Goal: Information Seeking & Learning: Find specific fact

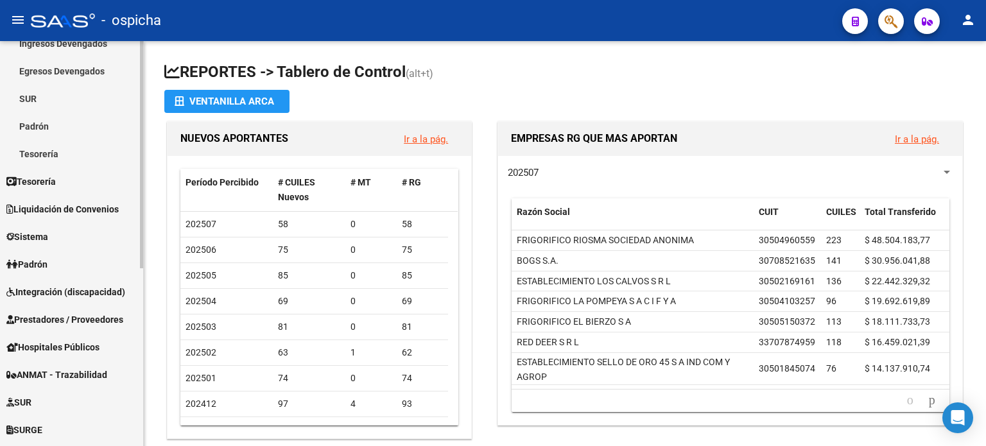
scroll to position [128, 0]
click at [73, 265] on link "Padrón" at bounding box center [71, 263] width 143 height 28
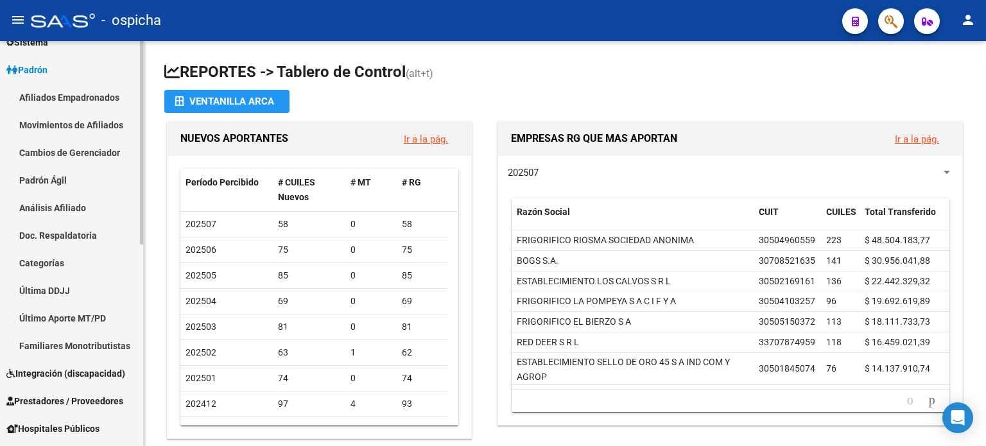
click at [85, 94] on link "Afiliados Empadronados" at bounding box center [71, 97] width 143 height 28
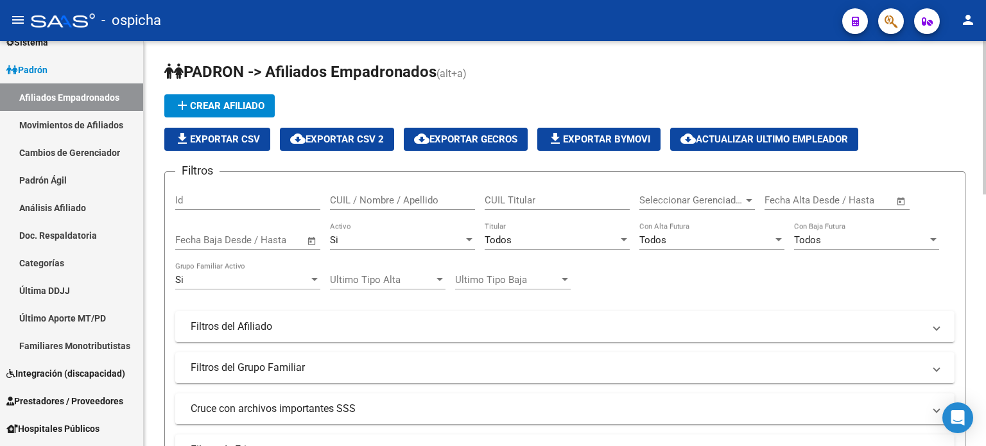
click at [437, 198] on input "CUIL / Nombre / Apellido" at bounding box center [402, 201] width 145 height 12
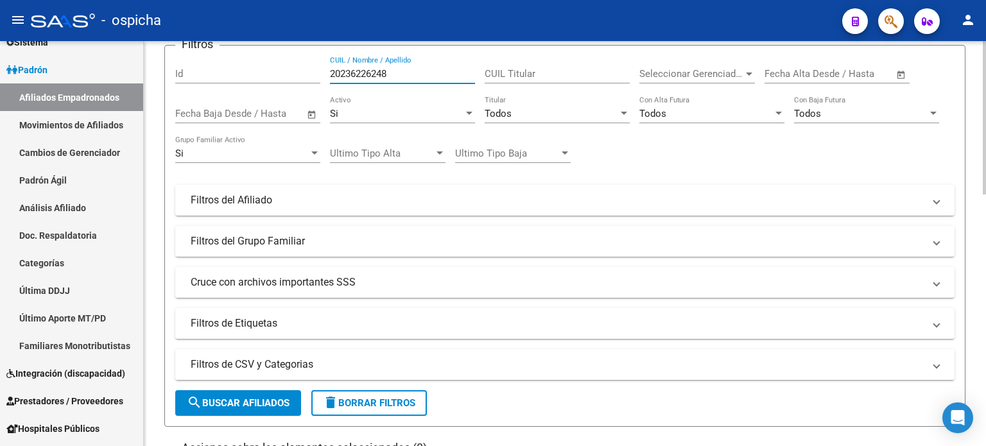
scroll to position [128, 0]
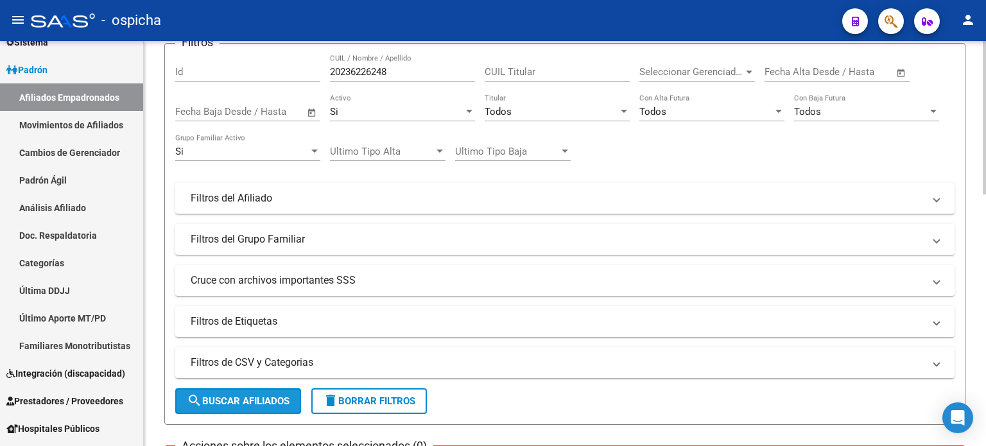
click at [277, 403] on span "search Buscar Afiliados" at bounding box center [238, 401] width 103 height 12
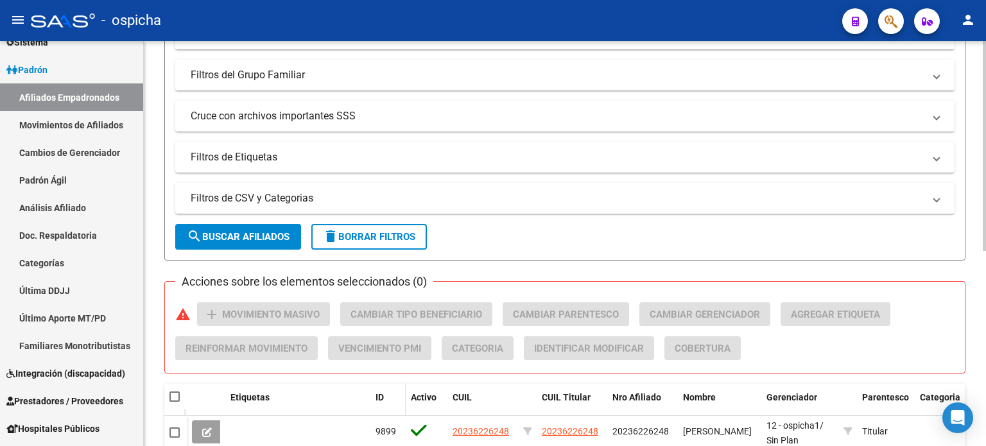
scroll to position [376, 0]
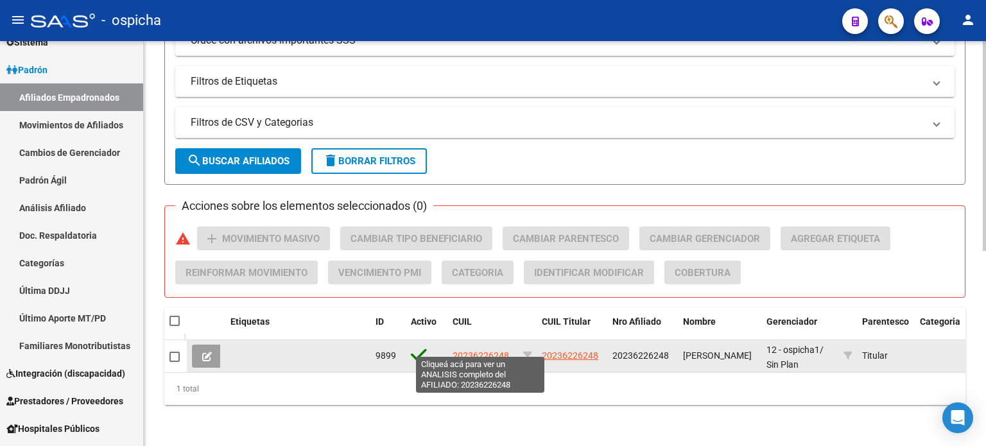
click at [462, 351] on span "20236226248" at bounding box center [481, 356] width 56 height 10
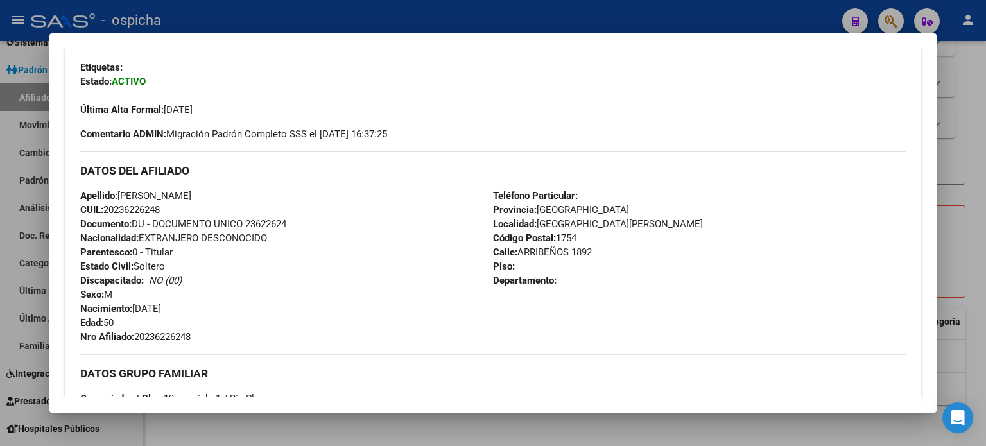
scroll to position [321, 0]
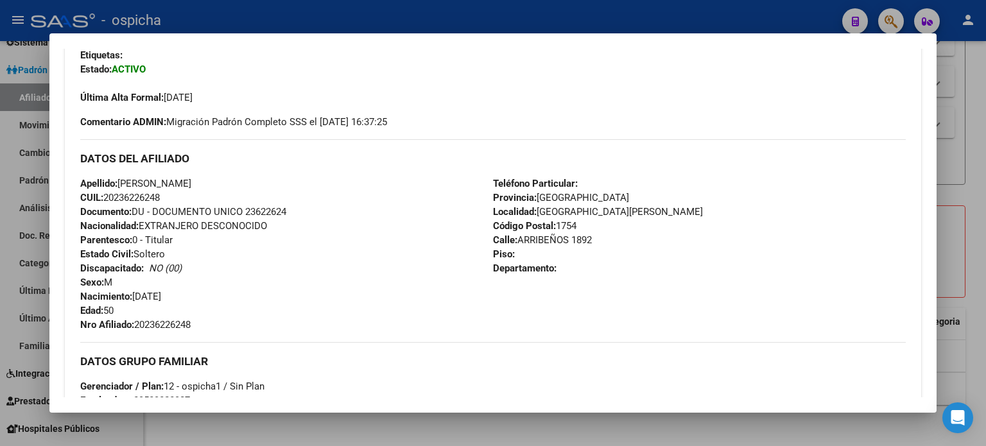
drag, startPoint x: 92, startPoint y: 159, endPoint x: 583, endPoint y: 271, distance: 503.7
click at [583, 271] on div "DATOS DEL AFILIADO Apellido: [PERSON_NAME]: 20236226248 Documento: DU - DOCUMEN…" at bounding box center [493, 235] width 826 height 193
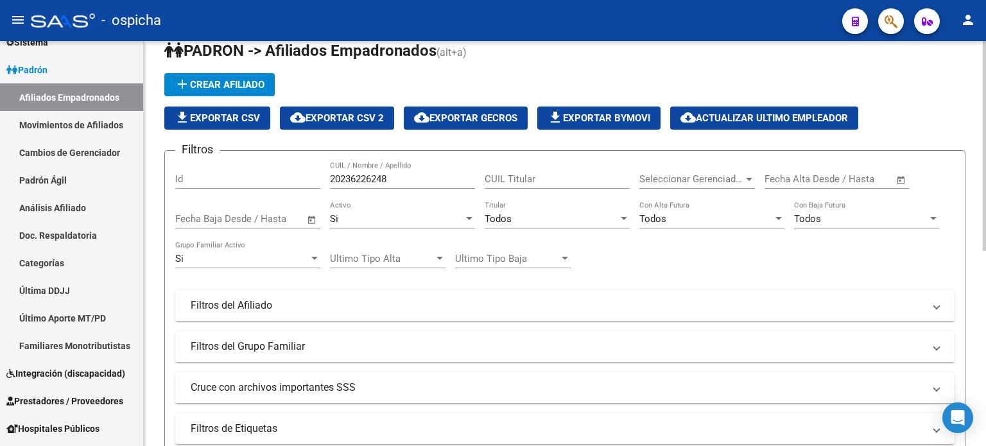
scroll to position [0, 0]
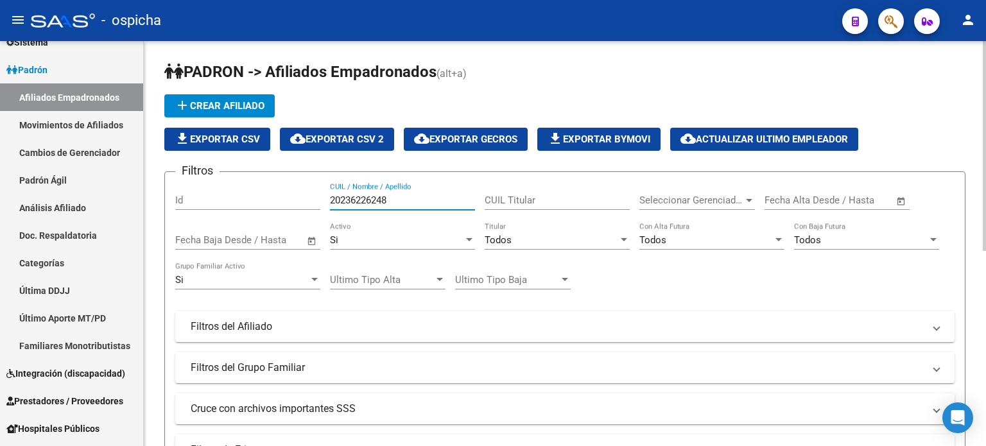
drag, startPoint x: 398, startPoint y: 202, endPoint x: 329, endPoint y: 206, distance: 68.8
click at [330, 206] on div "20236226248 CUIL / Nombre / Apellido" at bounding box center [402, 196] width 145 height 28
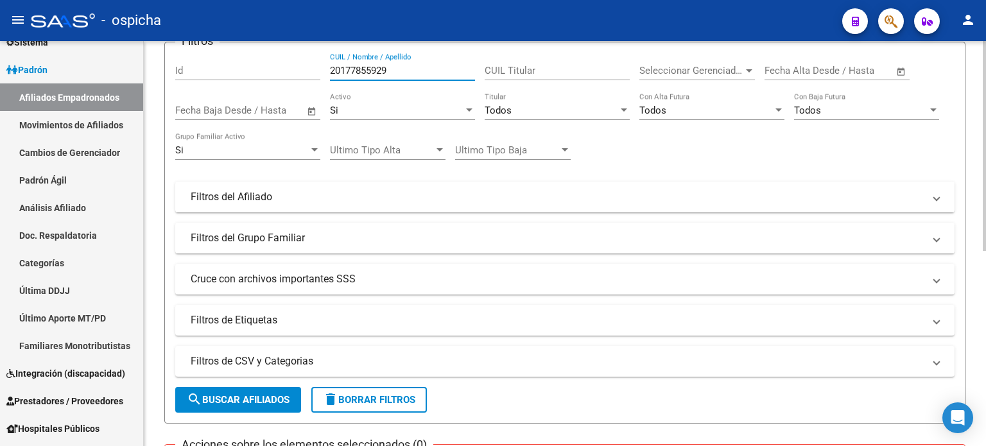
scroll to position [193, 0]
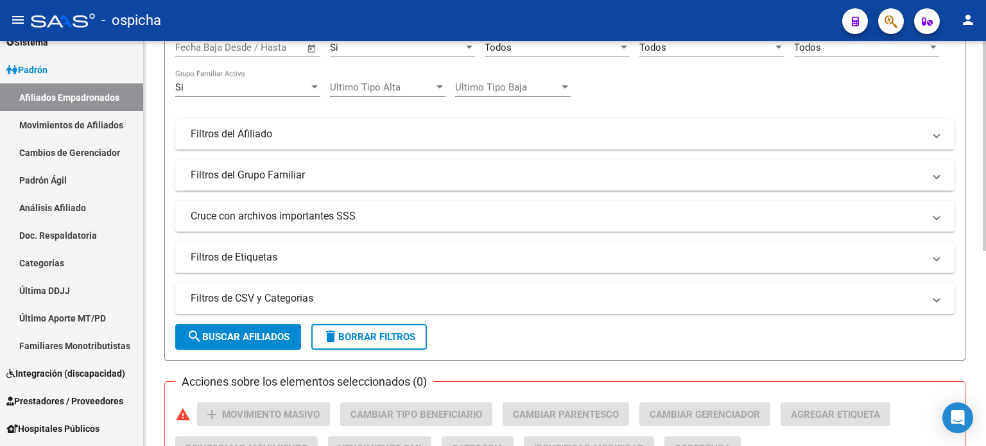
type input "20177855929"
click at [245, 340] on span "search Buscar Afiliados" at bounding box center [238, 337] width 103 height 12
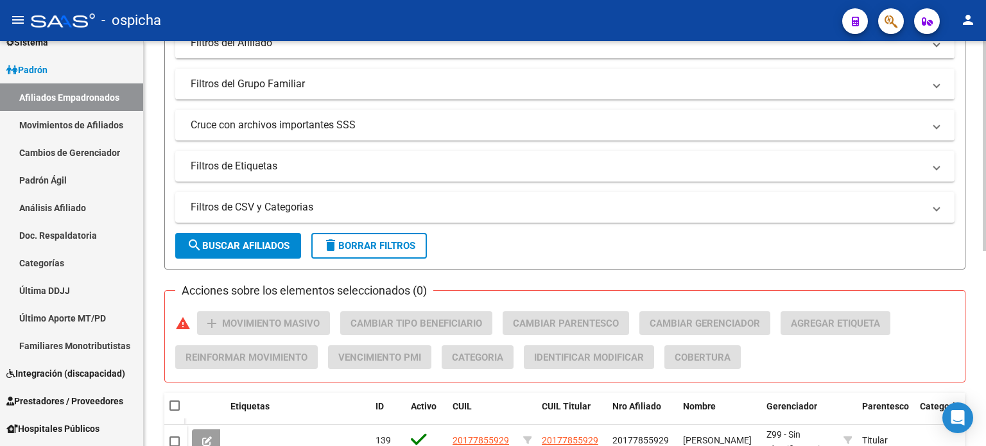
scroll to position [376, 0]
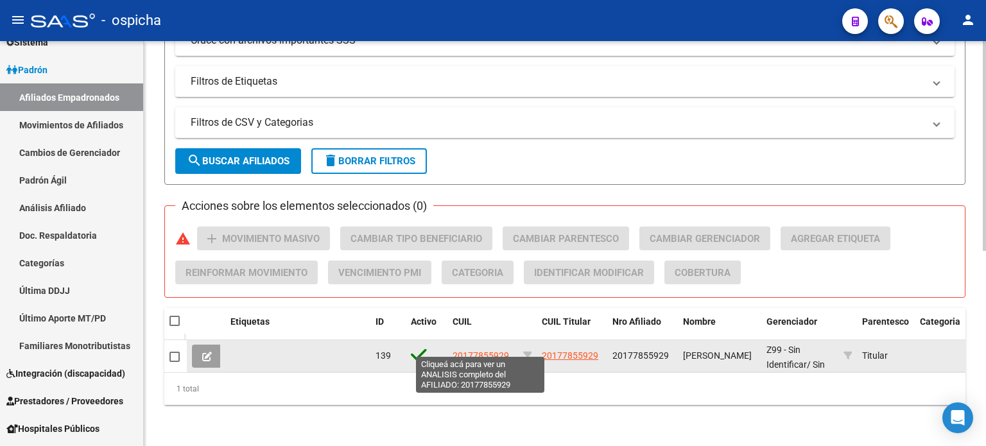
click at [475, 351] on span "20177855929" at bounding box center [481, 356] width 56 height 10
type textarea "20177855929"
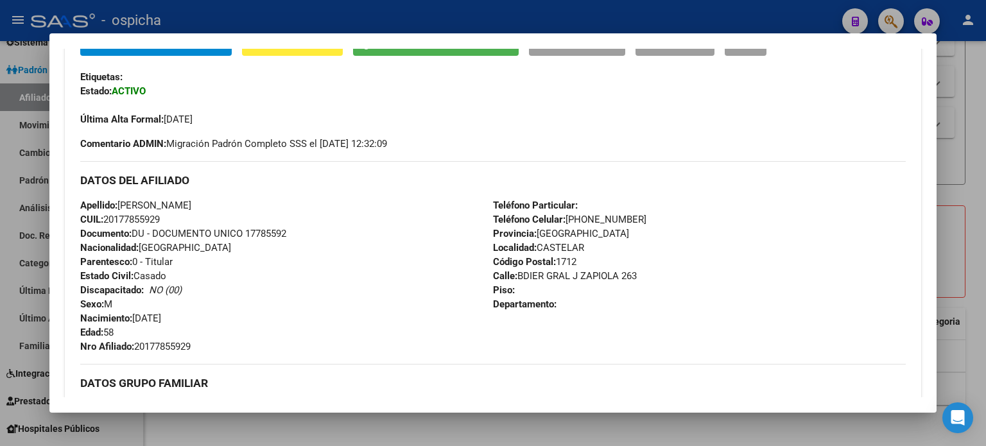
scroll to position [321, 0]
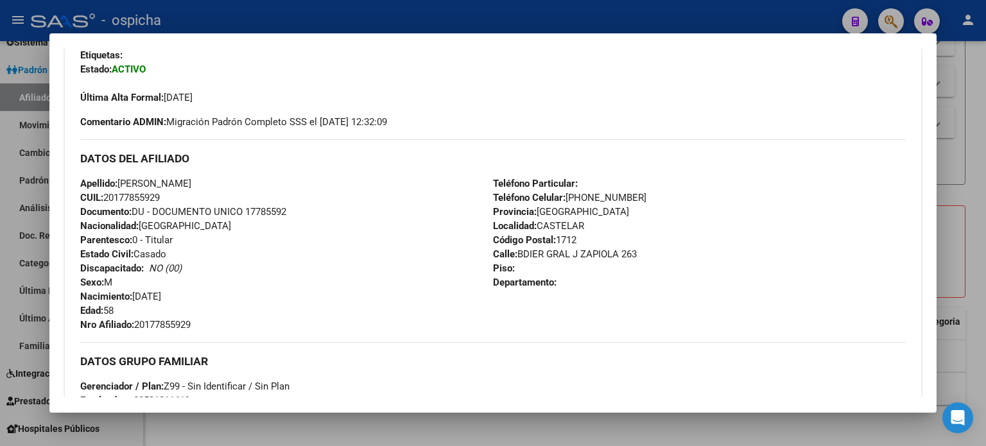
drag, startPoint x: 80, startPoint y: 156, endPoint x: 602, endPoint y: 292, distance: 540.0
click at [602, 292] on div "DATOS DEL AFILIADO Apellido: [PERSON_NAME] CUIL: 20177855929 Documento: DU - DO…" at bounding box center [493, 235] width 826 height 193
copy div "DATOS DEL AFILIADO Apellido: [PERSON_NAME] CUIL: 20177855929 Documento: DU - DO…"
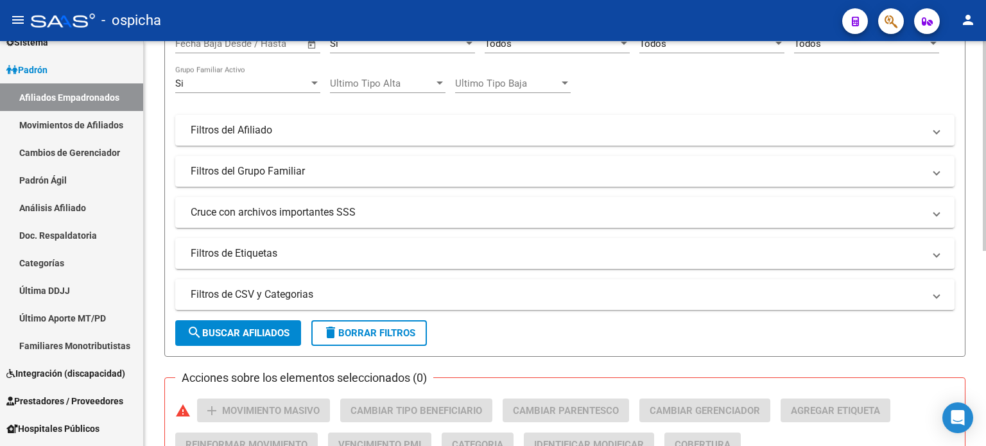
scroll to position [55, 0]
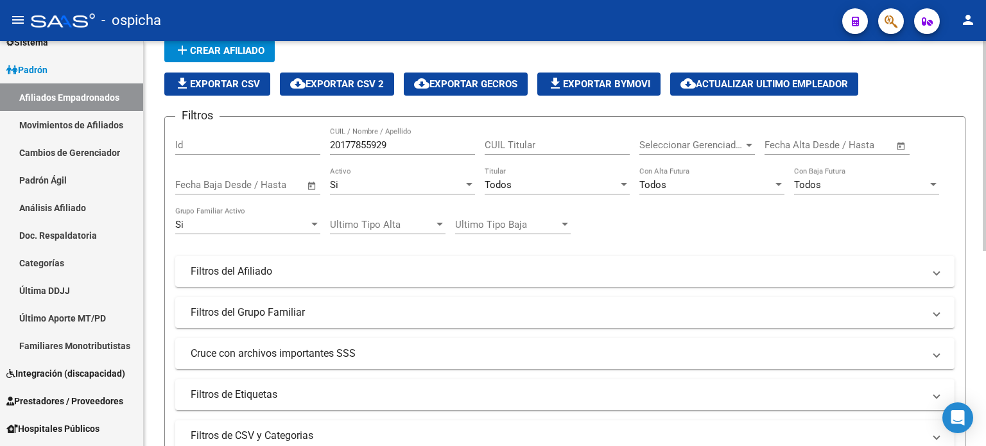
click at [397, 139] on input "20177855929" at bounding box center [402, 145] width 145 height 12
type input "2"
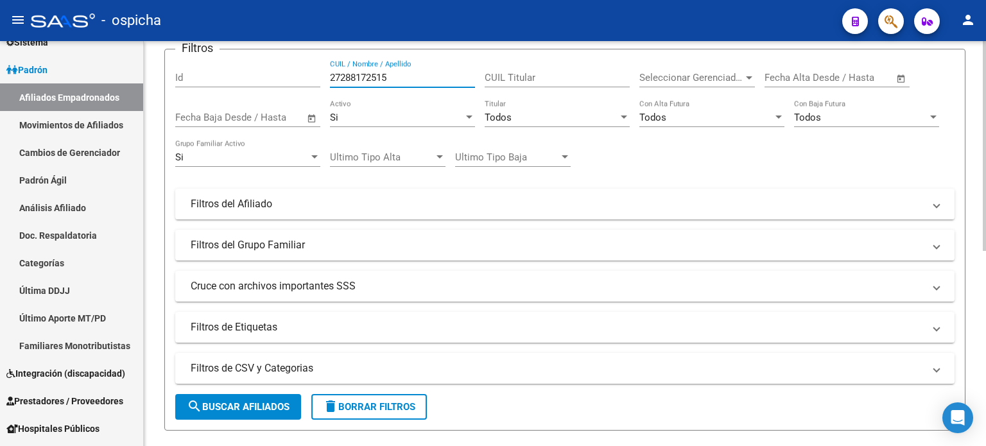
scroll to position [184, 0]
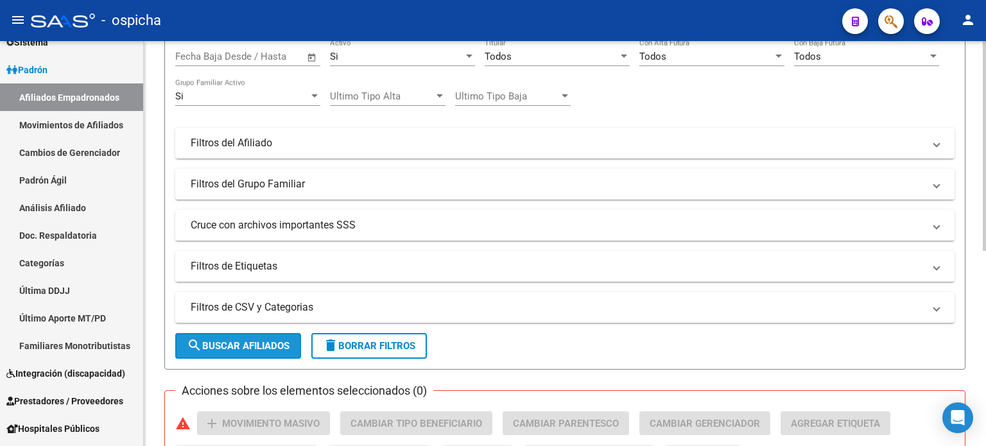
click at [244, 346] on span "search Buscar Afiliados" at bounding box center [238, 346] width 103 height 12
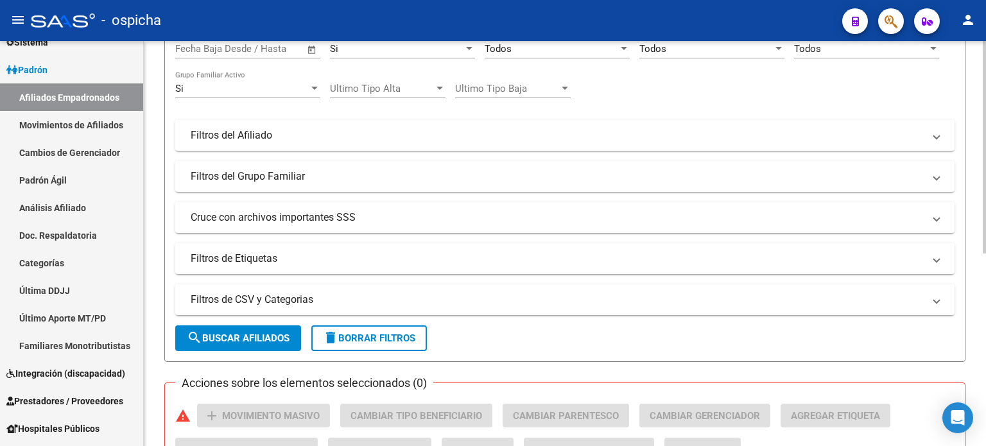
scroll to position [0, 0]
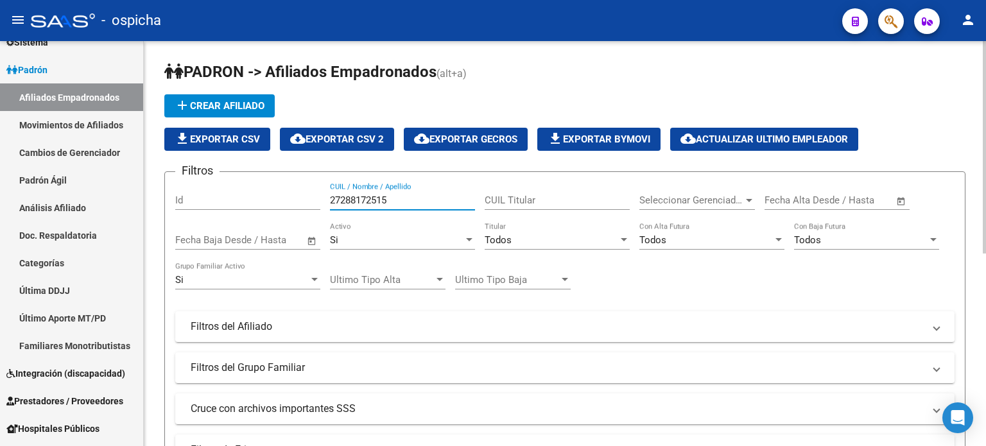
drag, startPoint x: 385, startPoint y: 200, endPoint x: 311, endPoint y: 195, distance: 74.6
click at [311, 195] on div "Filtros Id 27288172515 CUIL / Nombre / Apellido CUIL Titular Seleccionar Gerenc…" at bounding box center [564, 323] width 779 height 283
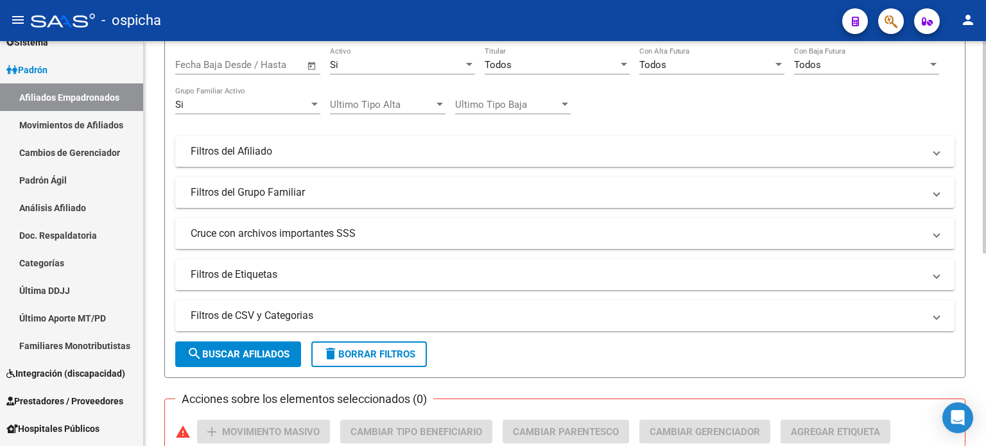
scroll to position [193, 0]
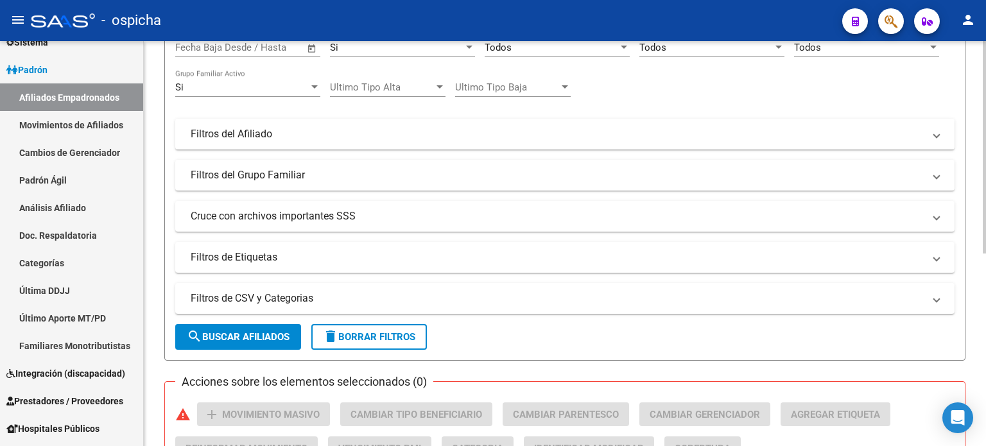
click at [250, 340] on span "search Buscar Afiliados" at bounding box center [238, 337] width 103 height 12
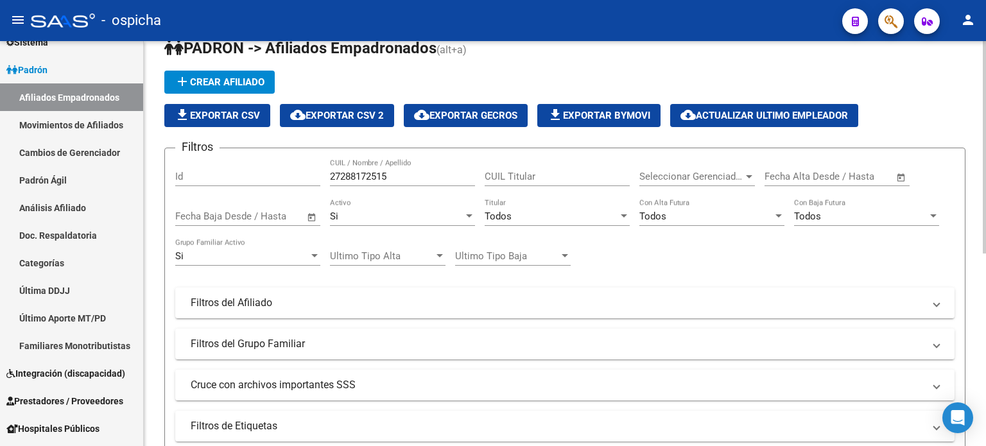
scroll to position [0, 0]
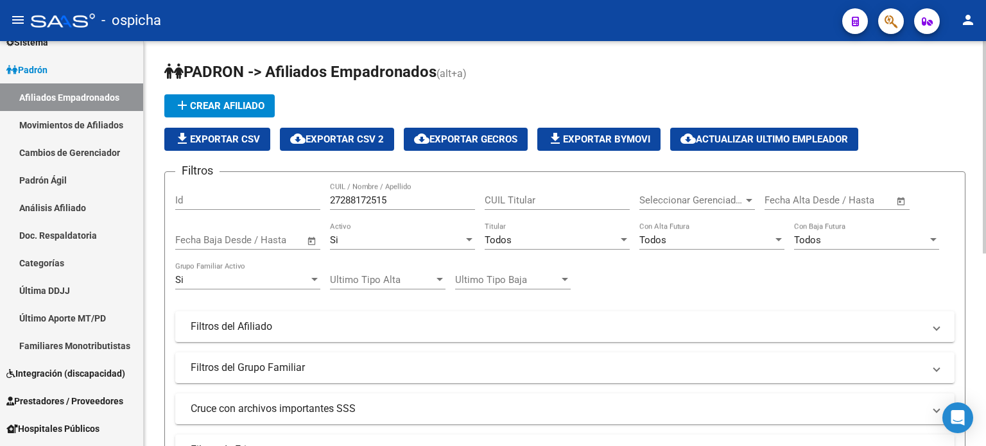
click at [417, 198] on input "27288172515" at bounding box center [402, 201] width 145 height 12
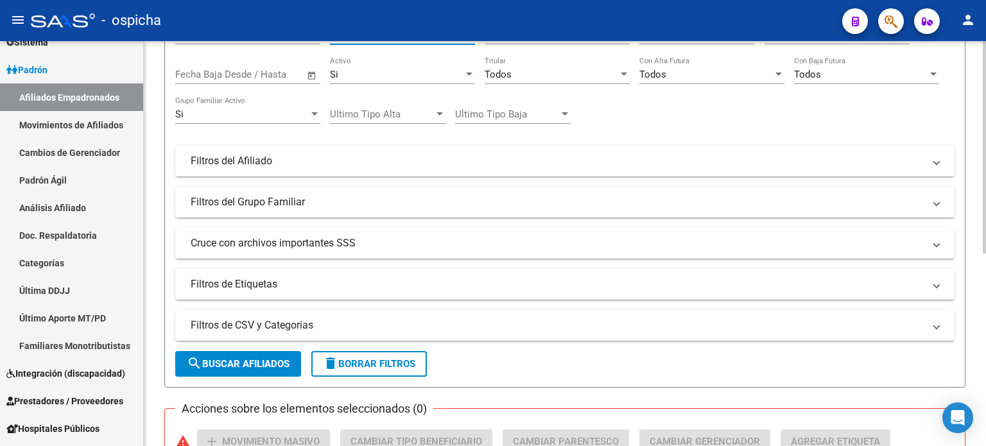
scroll to position [193, 0]
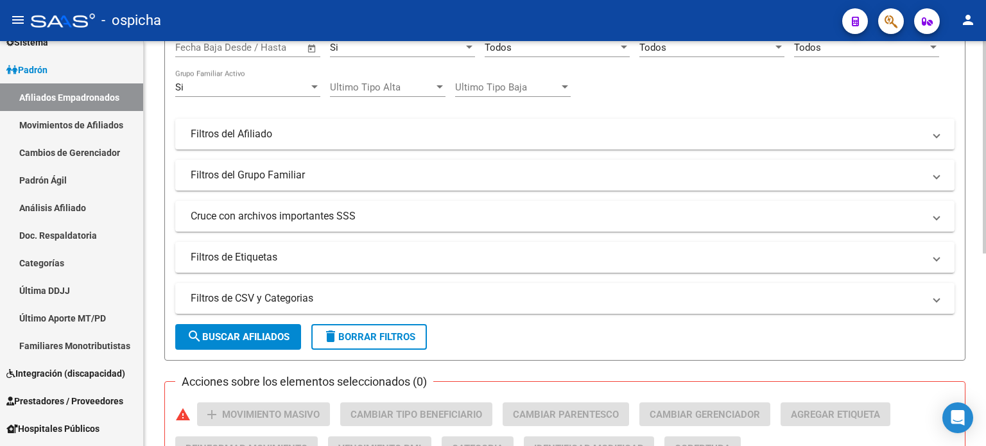
type input "27299582421"
click at [252, 346] on button "search Buscar Afiliados" at bounding box center [238, 337] width 126 height 26
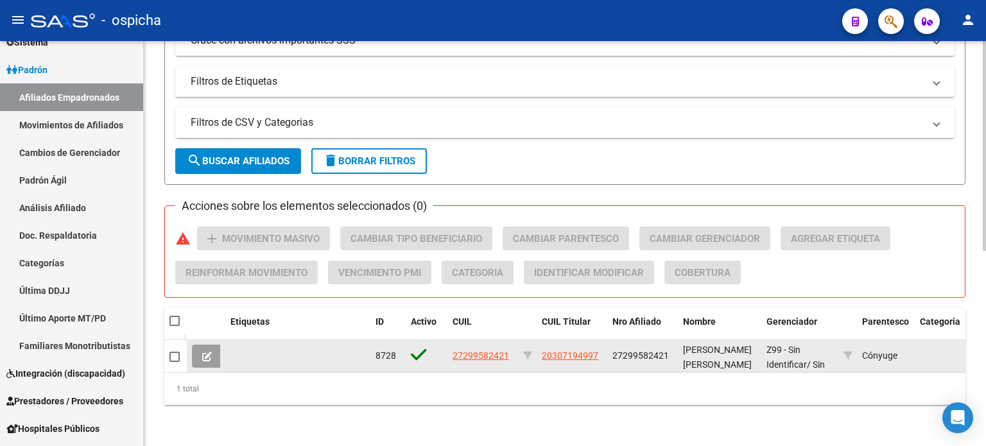
scroll to position [376, 0]
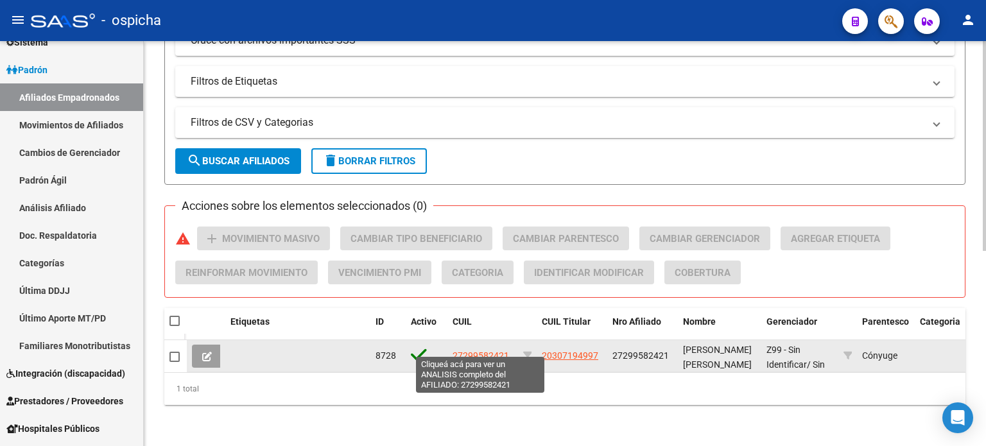
click at [478, 351] on span "27299582421" at bounding box center [481, 356] width 56 height 10
type textarea "27299582421"
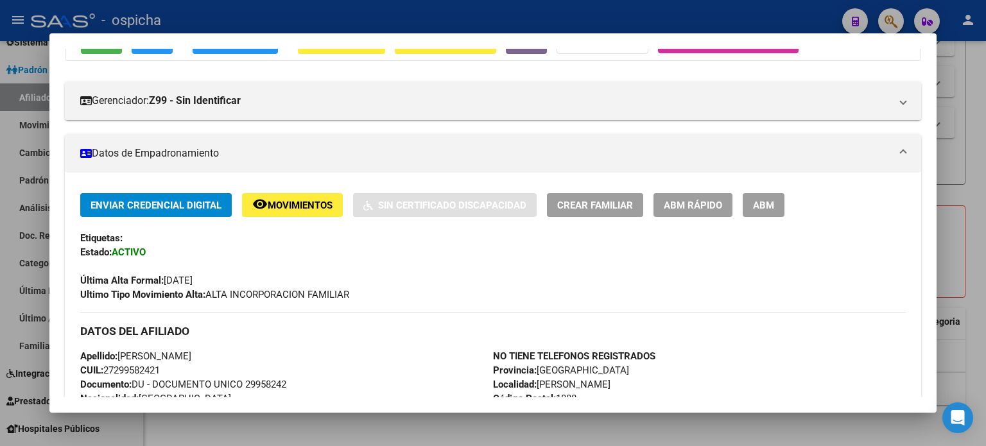
scroll to position [257, 0]
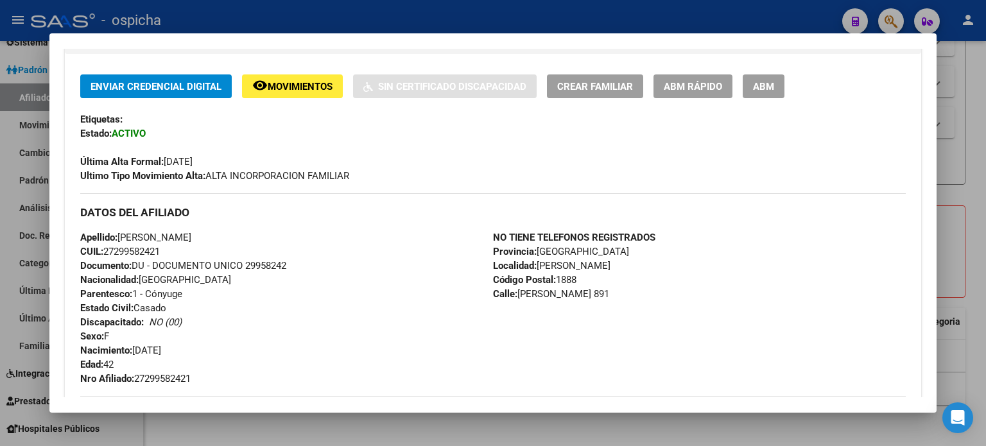
drag, startPoint x: 82, startPoint y: 214, endPoint x: 614, endPoint y: 317, distance: 542.7
click at [614, 317] on div "DATOS DEL AFILIADO Apellido: [PERSON_NAME] CUIL: 27299582421 Documento: DU - DO…" at bounding box center [493, 289] width 826 height 193
copy div "DATOS DEL AFILIADO Apellido: [PERSON_NAME] CUIL: 27299582421 Documento: DU - DO…"
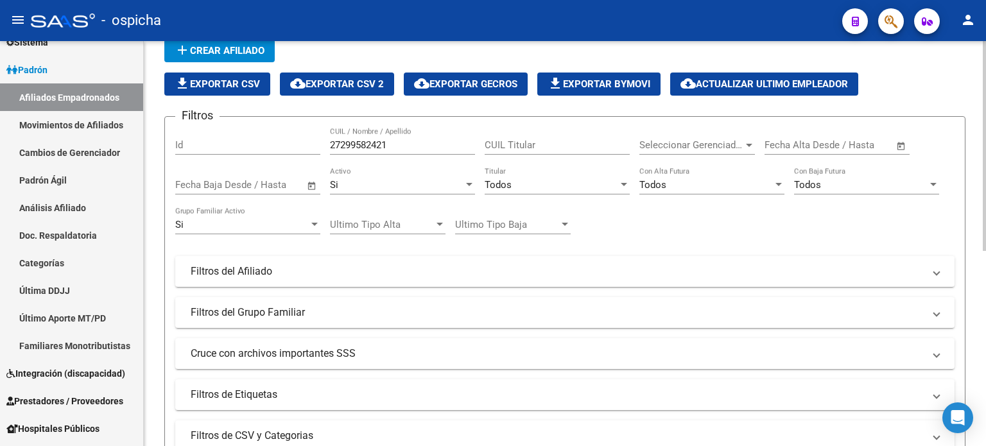
scroll to position [0, 0]
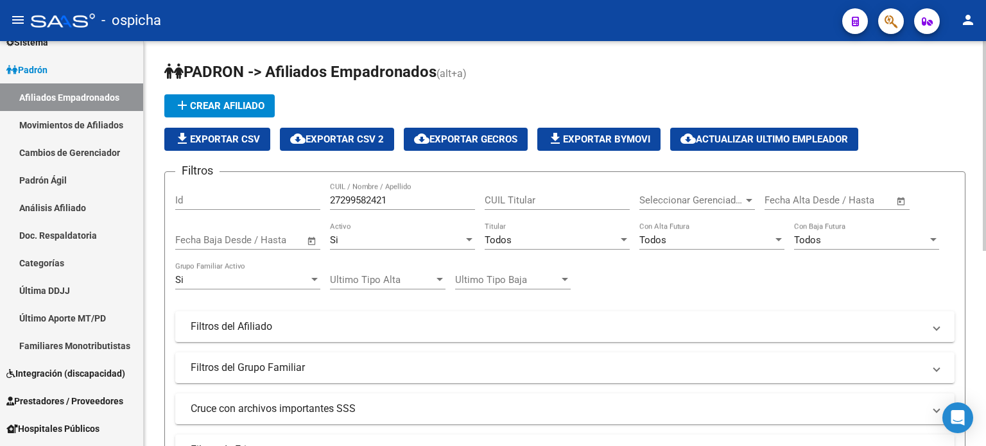
click at [413, 195] on input "27299582421" at bounding box center [402, 201] width 145 height 12
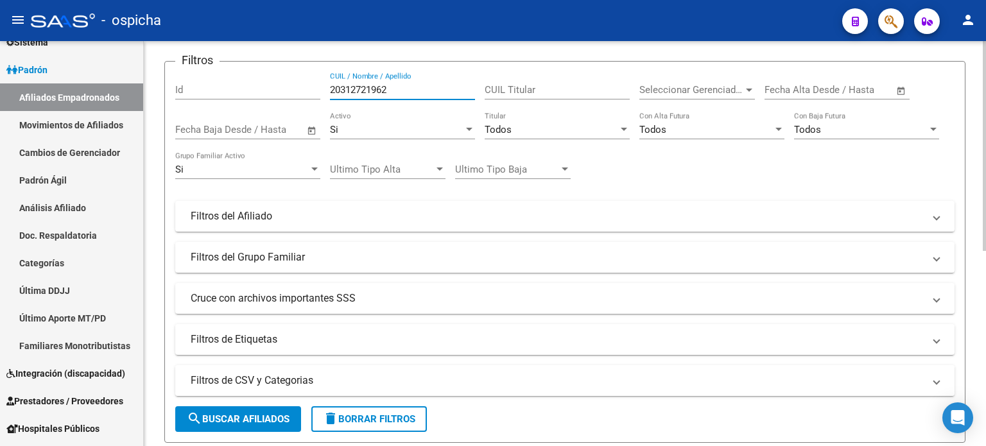
scroll to position [128, 0]
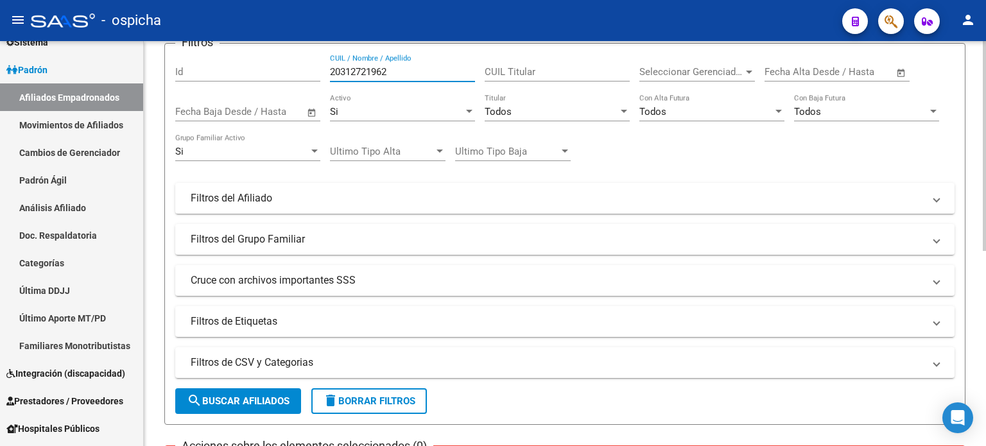
type input "20312721962"
click at [245, 399] on span "search Buscar Afiliados" at bounding box center [238, 401] width 103 height 12
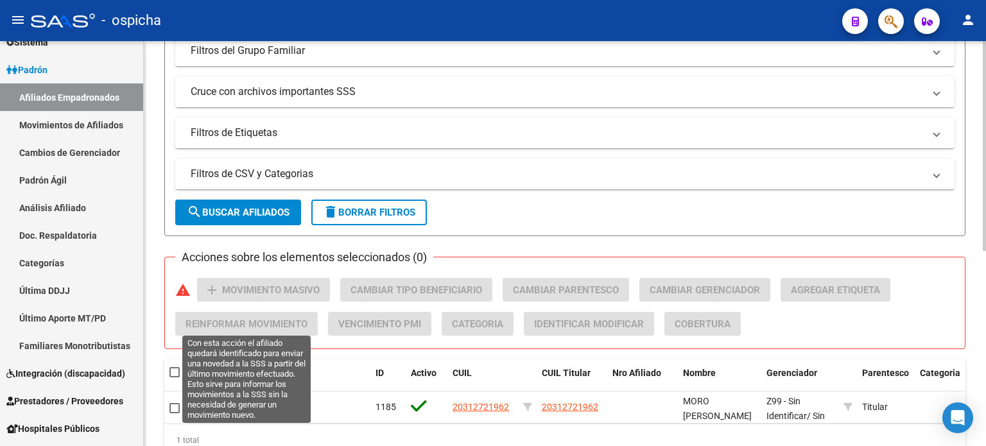
scroll to position [321, 0]
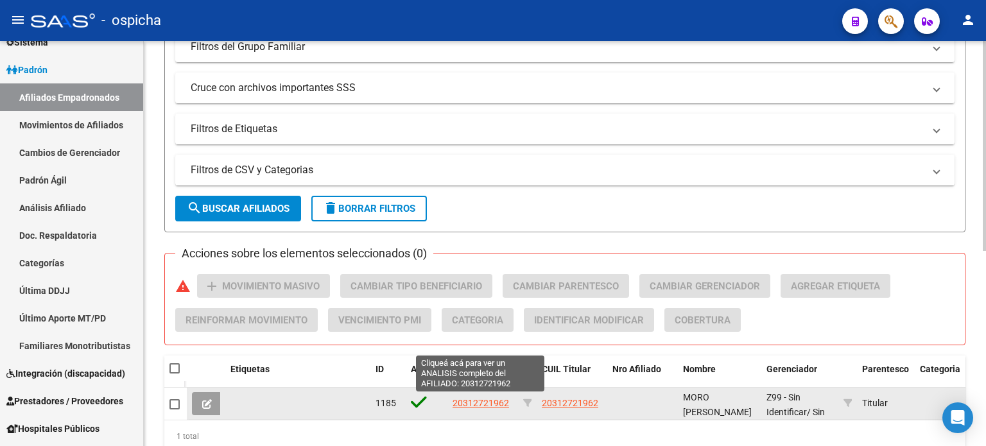
click at [469, 399] on span "20312721962" at bounding box center [481, 403] width 56 height 10
type textarea "20312721962"
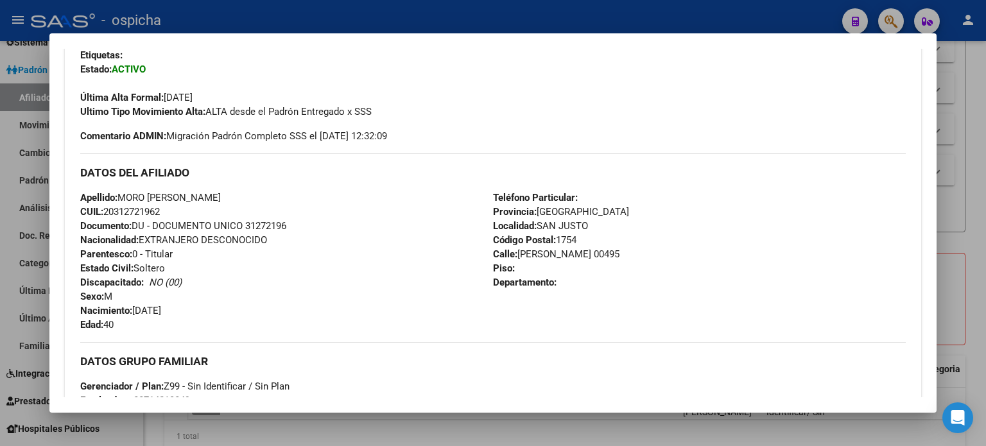
drag, startPoint x: 81, startPoint y: 171, endPoint x: 575, endPoint y: 276, distance: 504.7
click at [620, 302] on div "DATOS DEL AFILIADO Apellido: MORO [PERSON_NAME]: 20312721962 Documento: DU - DO…" at bounding box center [493, 242] width 826 height 178
copy div "DATOS DEL AFILIADO Apellido: MORO [PERSON_NAME]: 20312721962 Documento: DU - DO…"
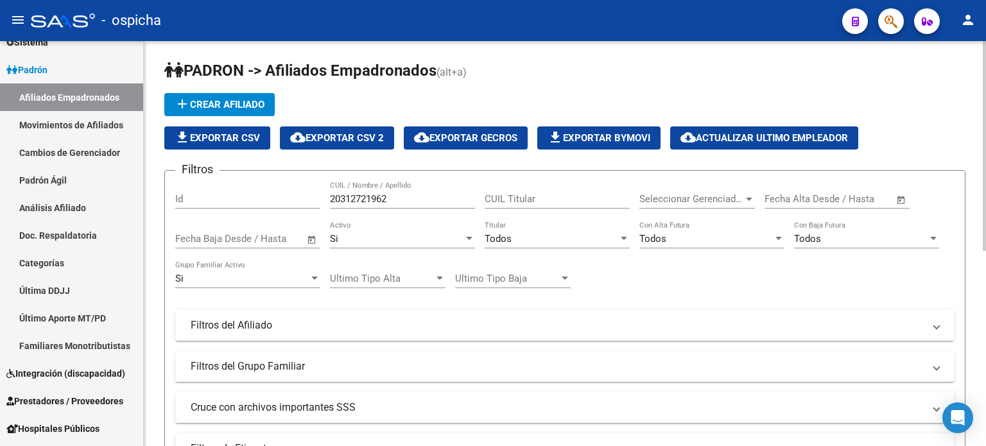
scroll to position [0, 0]
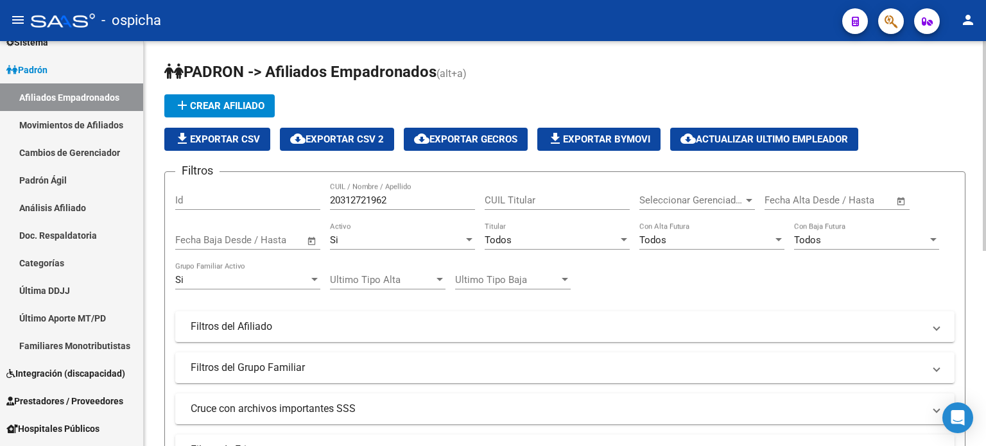
click at [406, 200] on input "20312721962" at bounding box center [402, 201] width 145 height 12
type input "2"
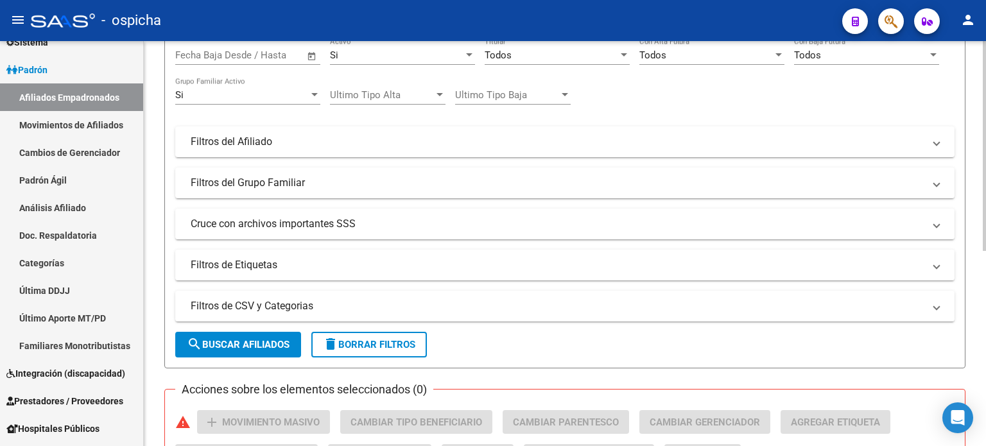
scroll to position [193, 0]
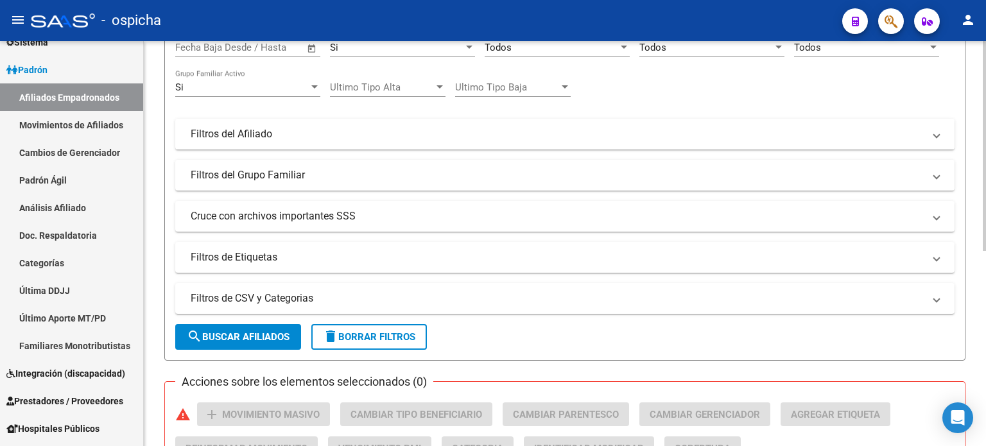
type input "20177855929"
click at [259, 333] on span "search Buscar Afiliados" at bounding box center [238, 337] width 103 height 12
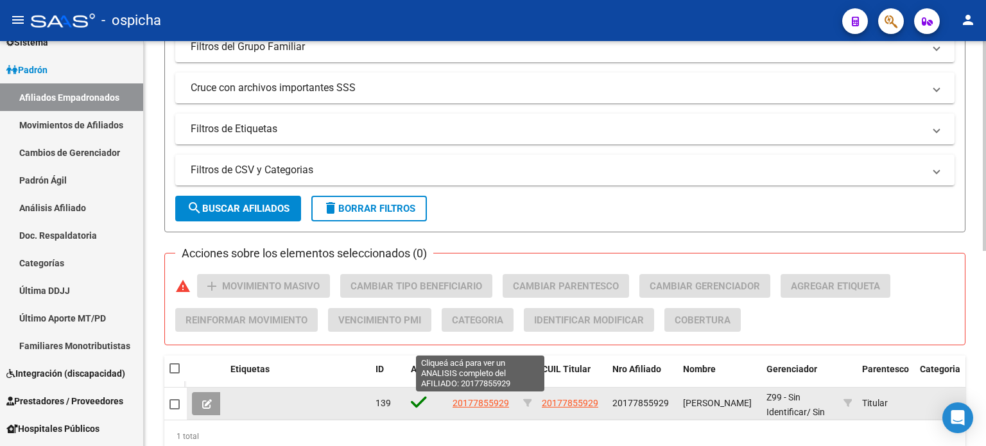
click at [490, 403] on span "20177855929" at bounding box center [481, 403] width 56 height 10
type textarea "20177855929"
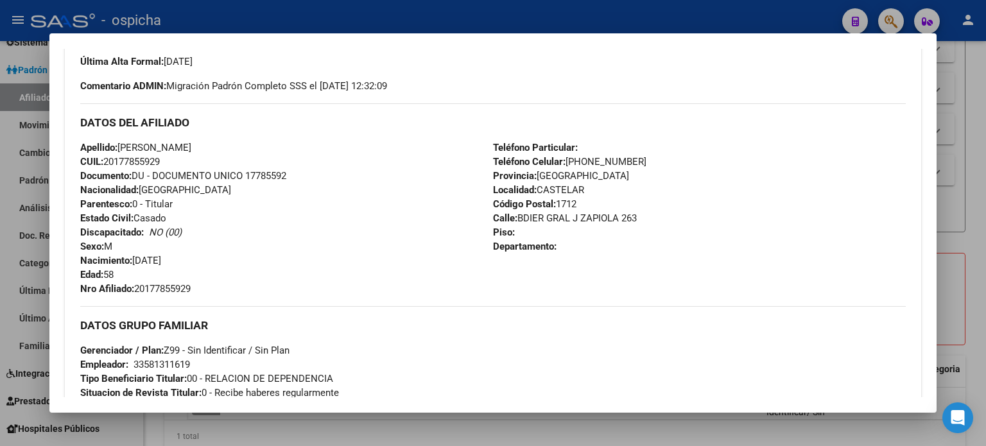
scroll to position [385, 0]
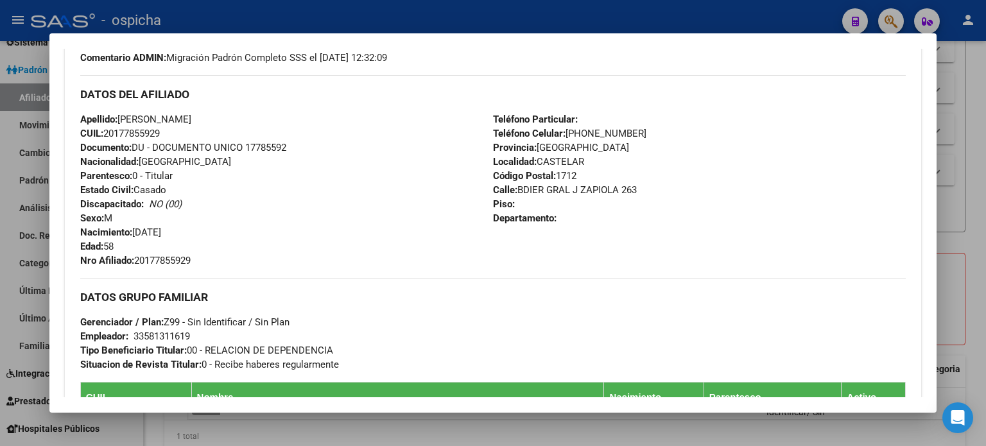
drag, startPoint x: 80, startPoint y: 94, endPoint x: 598, endPoint y: 227, distance: 535.6
click at [598, 227] on div "Enviar Credencial Digital remove_red_eye Movimientos Certificado Discapacidad C…" at bounding box center [493, 241] width 856 height 591
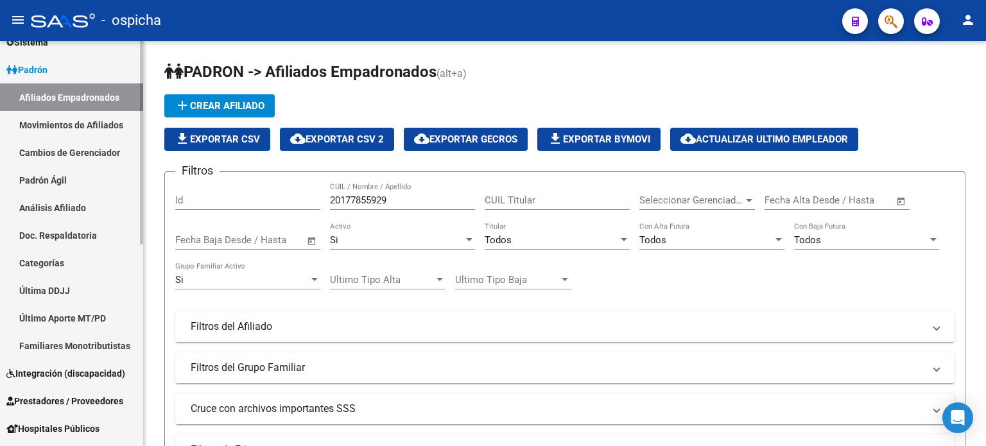
scroll to position [0, 0]
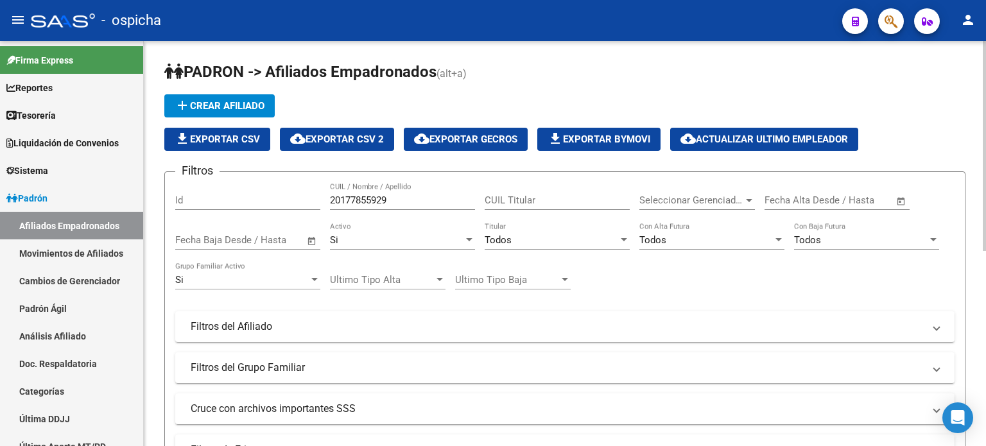
click at [411, 201] on input "20177855929" at bounding box center [402, 201] width 145 height 12
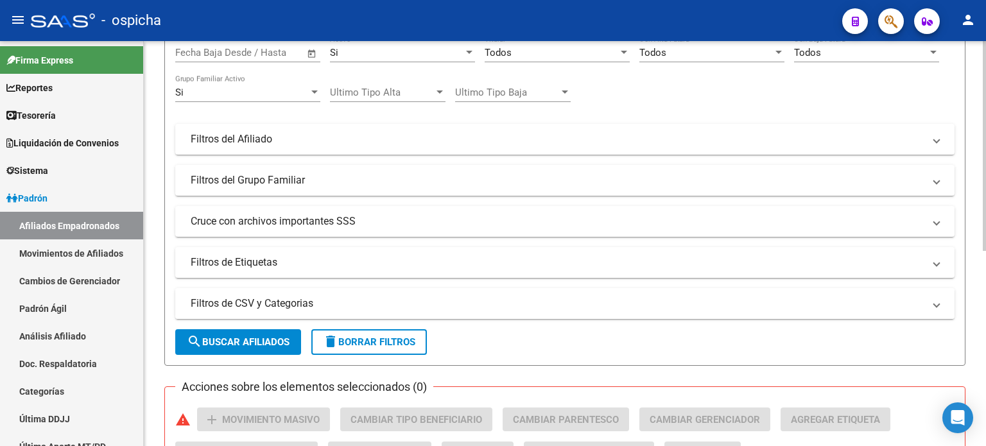
scroll to position [257, 0]
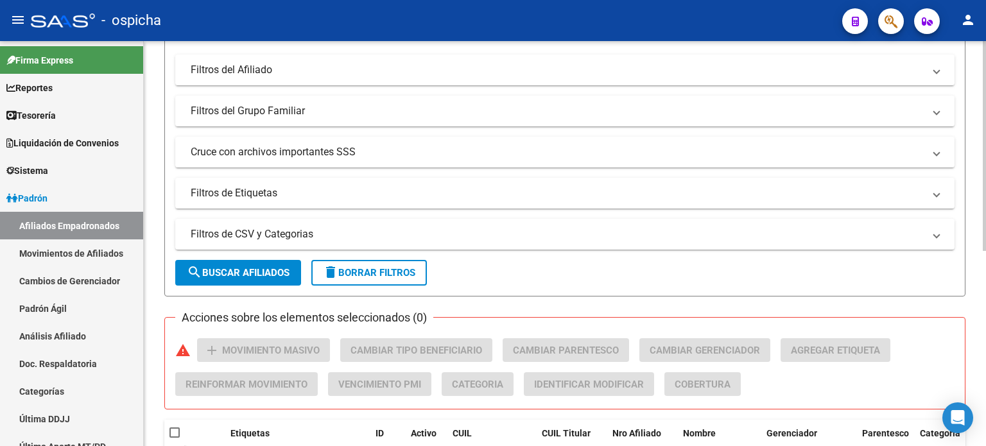
click at [244, 269] on span "search Buscar Afiliados" at bounding box center [238, 273] width 103 height 12
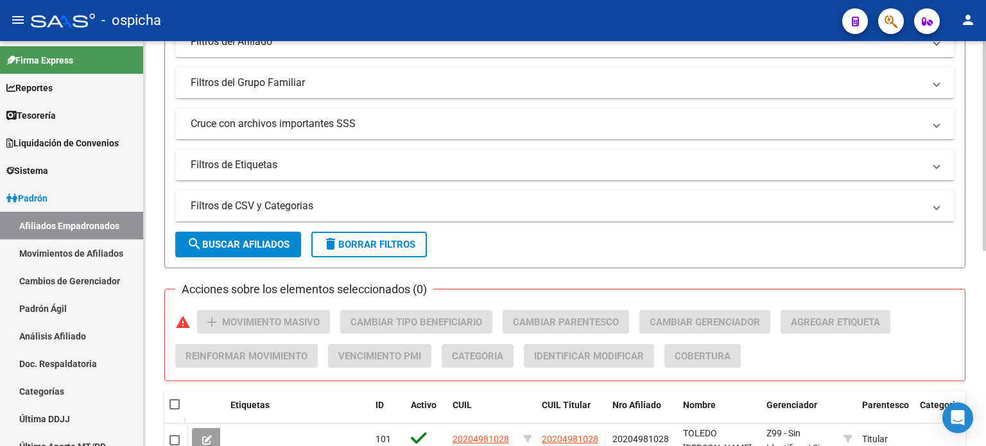
scroll to position [55, 0]
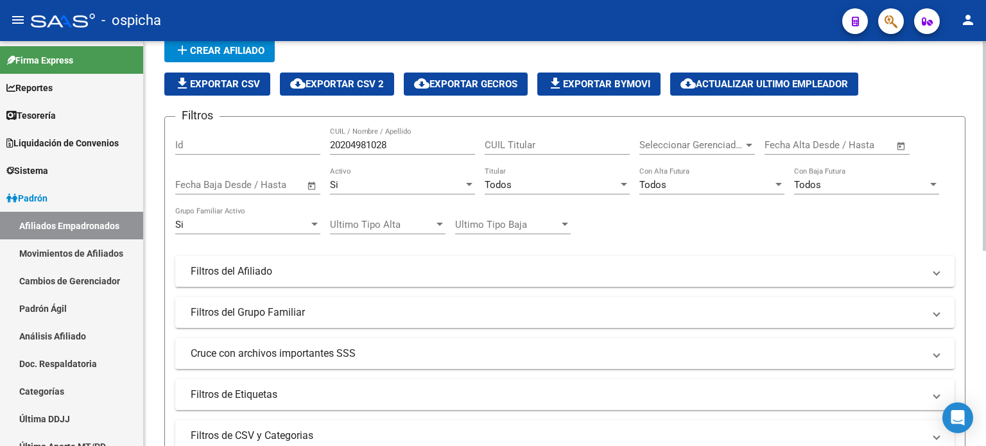
click at [403, 144] on input "20204981028" at bounding box center [402, 145] width 145 height 12
type input "2"
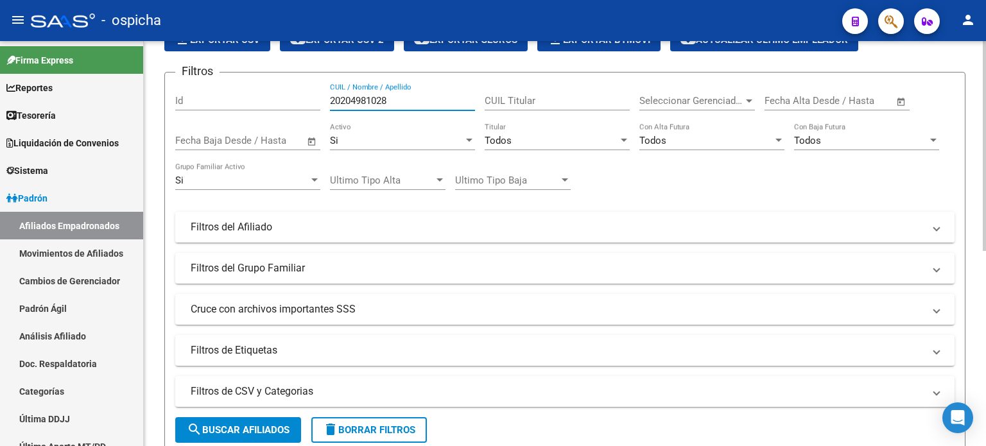
scroll to position [184, 0]
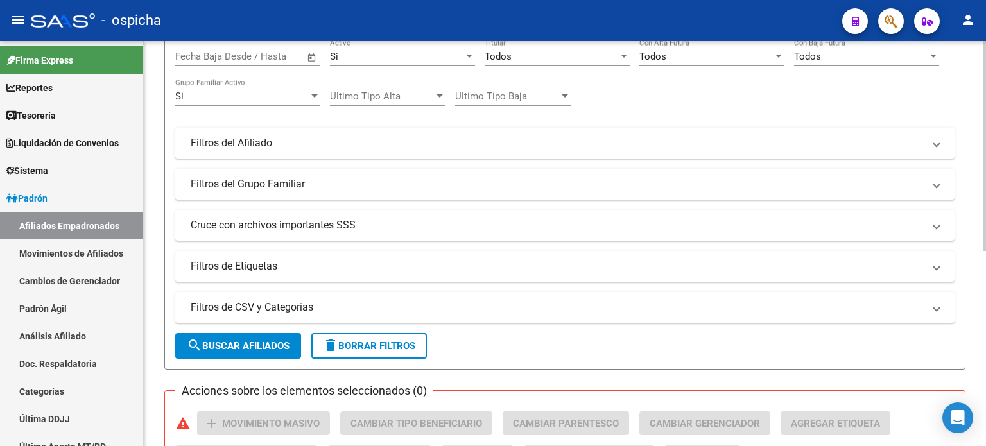
type input "20204981028"
click at [268, 351] on button "search Buscar Afiliados" at bounding box center [238, 346] width 126 height 26
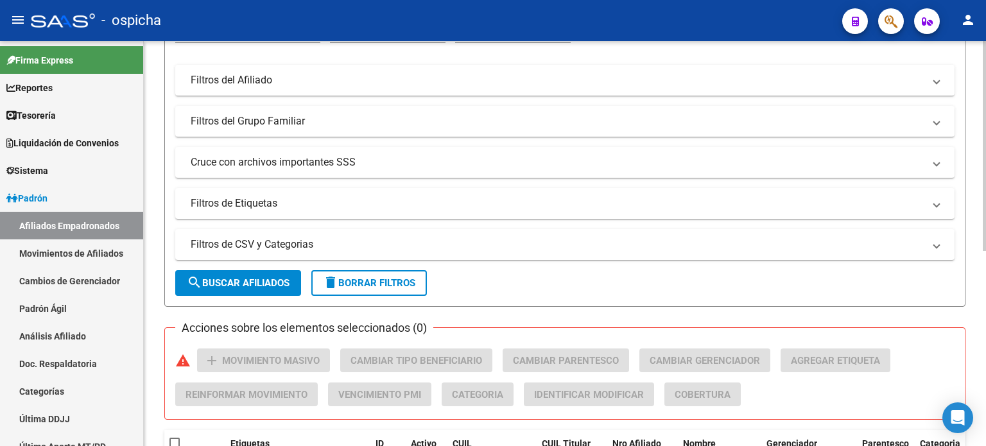
scroll to position [376, 0]
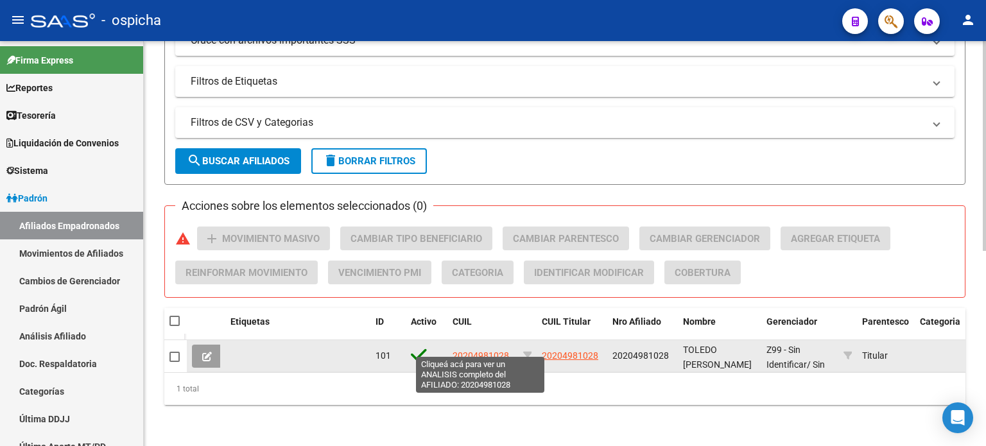
click at [475, 351] on span "20204981028" at bounding box center [481, 356] width 56 height 10
type textarea "20204981028"
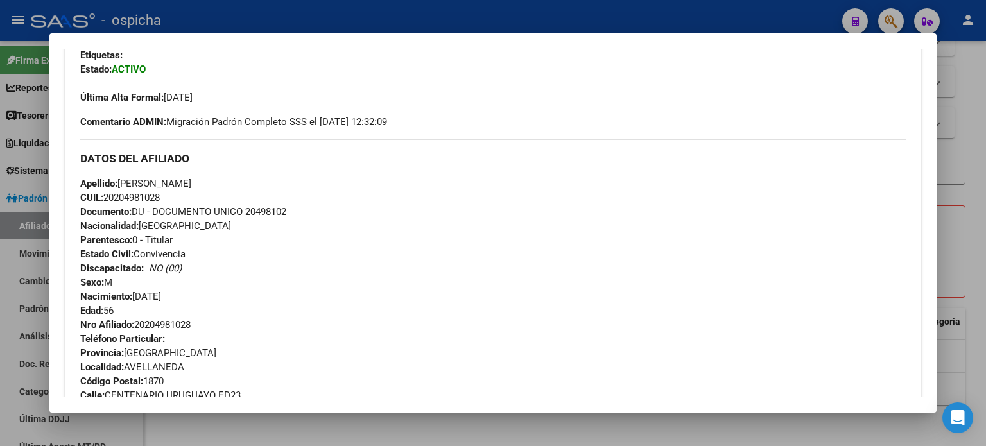
scroll to position [385, 0]
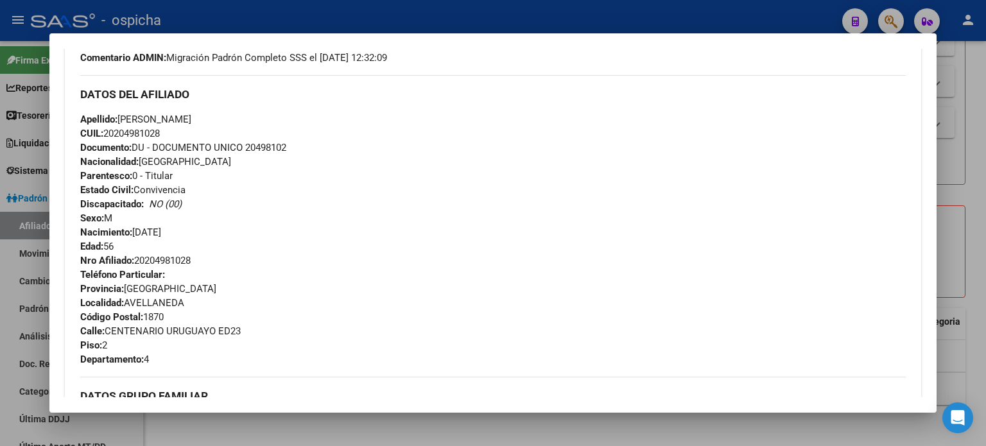
drag, startPoint x: 80, startPoint y: 94, endPoint x: 221, endPoint y: 358, distance: 299.5
click at [221, 358] on div "DATOS DEL AFILIADO Apellido: [PERSON_NAME] CUIL: 20204981028 Documento: DU - DO…" at bounding box center [493, 220] width 826 height 291
copy div "DATOS DEL AFILIADO Apellido: [PERSON_NAME] CUIL: 20204981028 Documento: DU - DO…"
